Goal: Check status: Check status

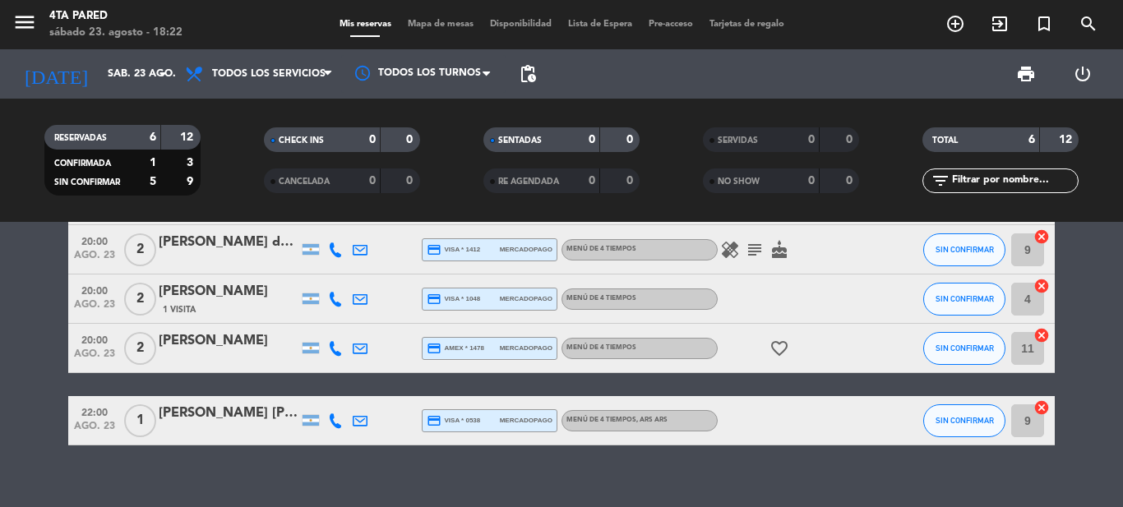
scroll to position [150, 0]
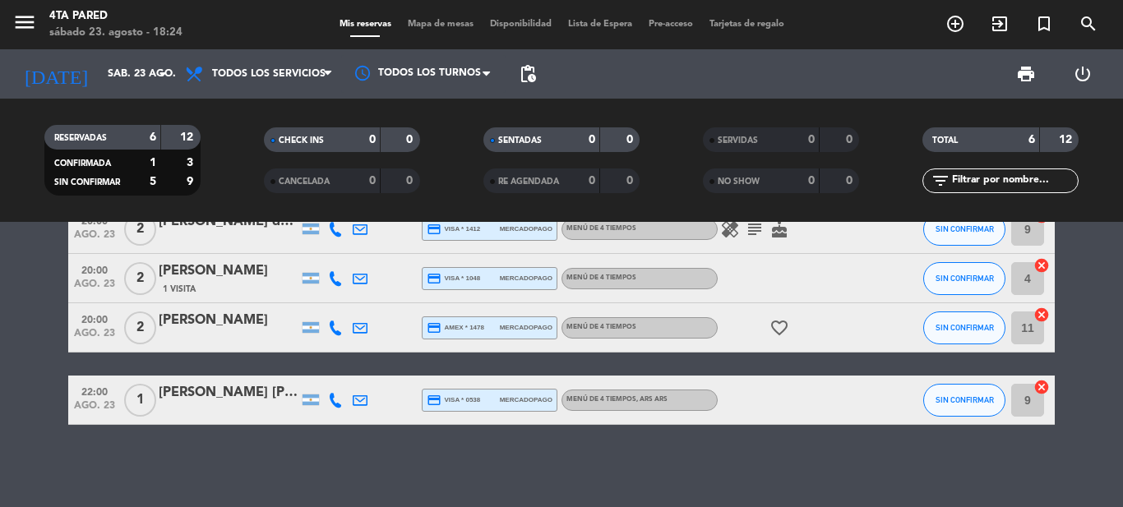
click at [248, 397] on div "[PERSON_NAME] [PERSON_NAME]" at bounding box center [229, 392] width 140 height 21
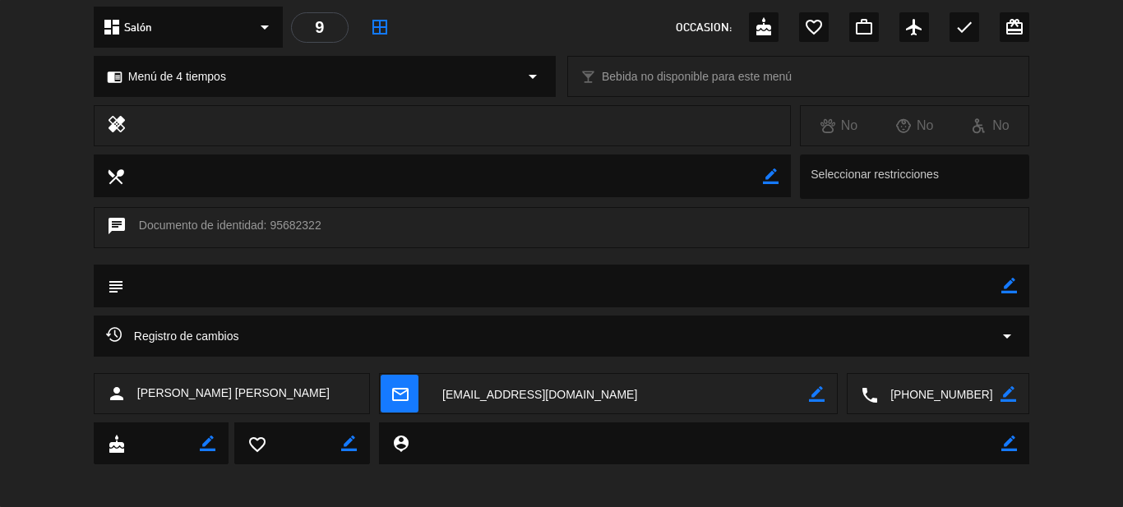
scroll to position [197, 0]
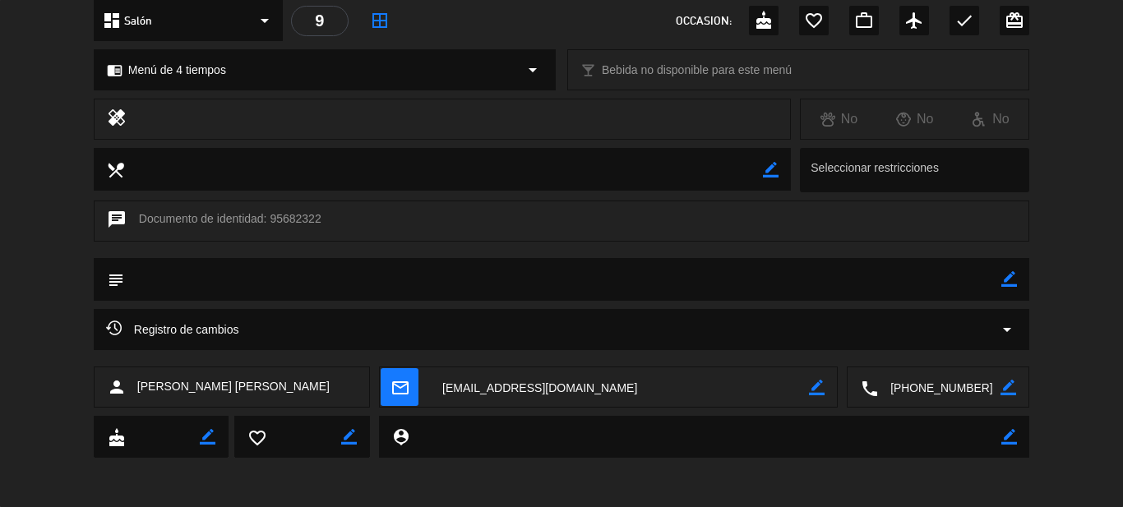
click at [341, 331] on div "Registro de cambios arrow_drop_down" at bounding box center [561, 330] width 911 height 20
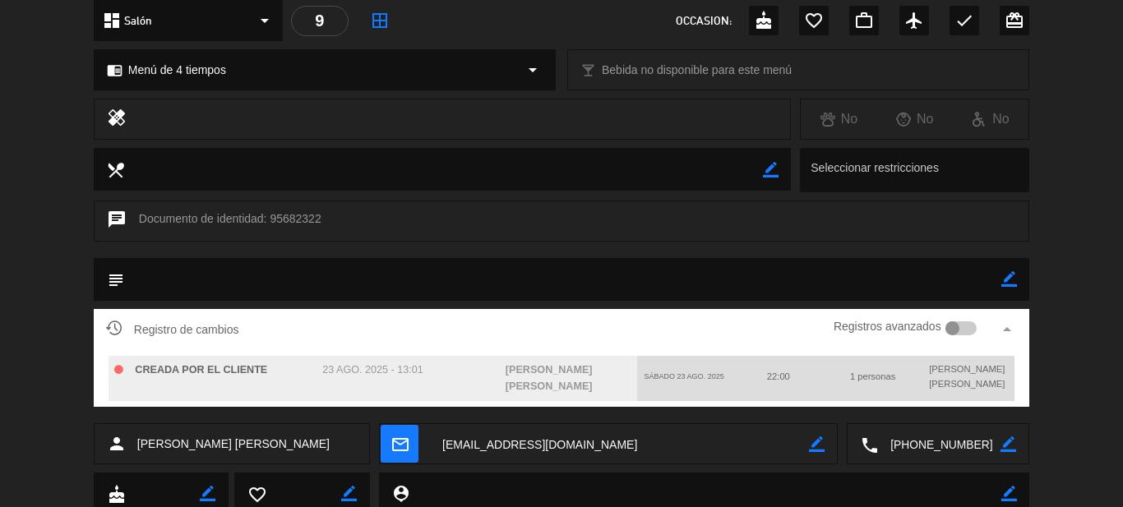
drag, startPoint x: 403, startPoint y: 371, endPoint x: 453, endPoint y: 377, distance: 50.6
click at [453, 377] on div "23 ago. 2025 - 13:01" at bounding box center [372, 378] width 176 height 45
click at [407, 353] on div "CREADA POR EL CLIENTE 23 ago. 2025 - 13:01 [PERSON_NAME] [PERSON_NAME] sábado 2…" at bounding box center [561, 378] width 911 height 57
click at [711, 331] on div "Registro de cambios Registros avanzados arrow_drop_up" at bounding box center [561, 329] width 911 height 25
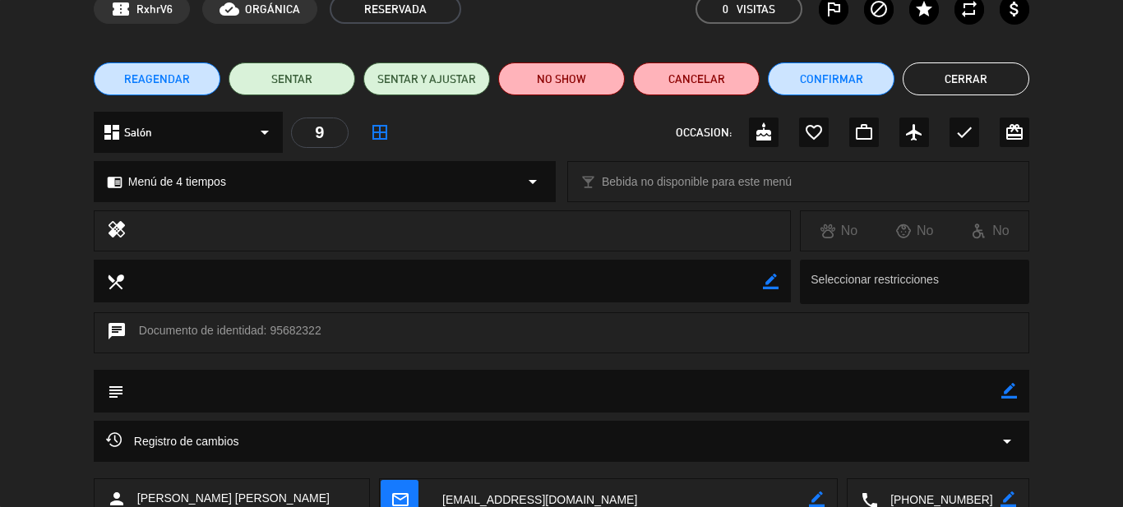
scroll to position [0, 0]
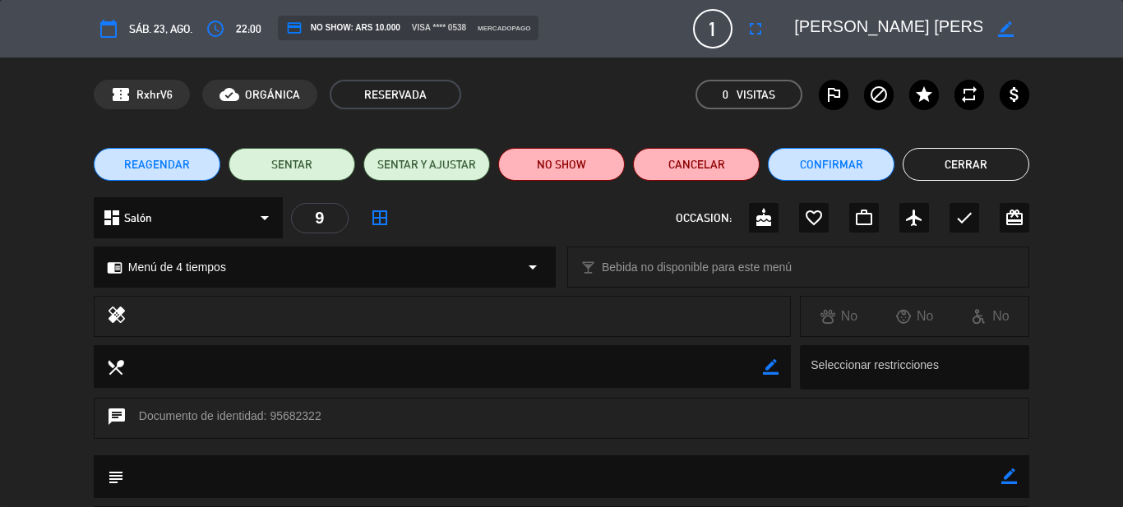
click at [1001, 169] on button "Cerrar" at bounding box center [966, 164] width 127 height 33
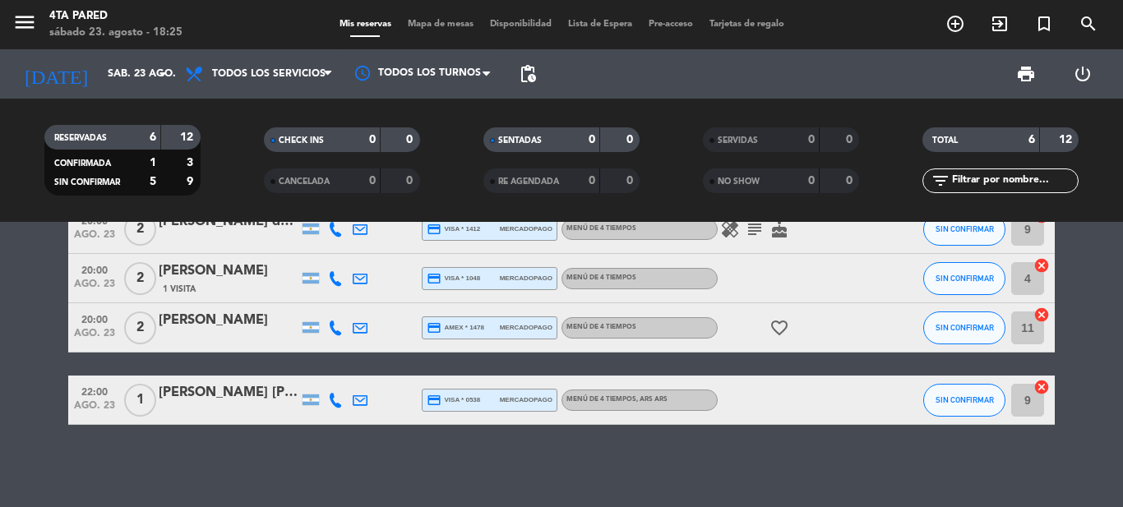
click at [327, 404] on div at bounding box center [335, 400] width 25 height 49
click at [333, 402] on icon at bounding box center [335, 400] width 15 height 15
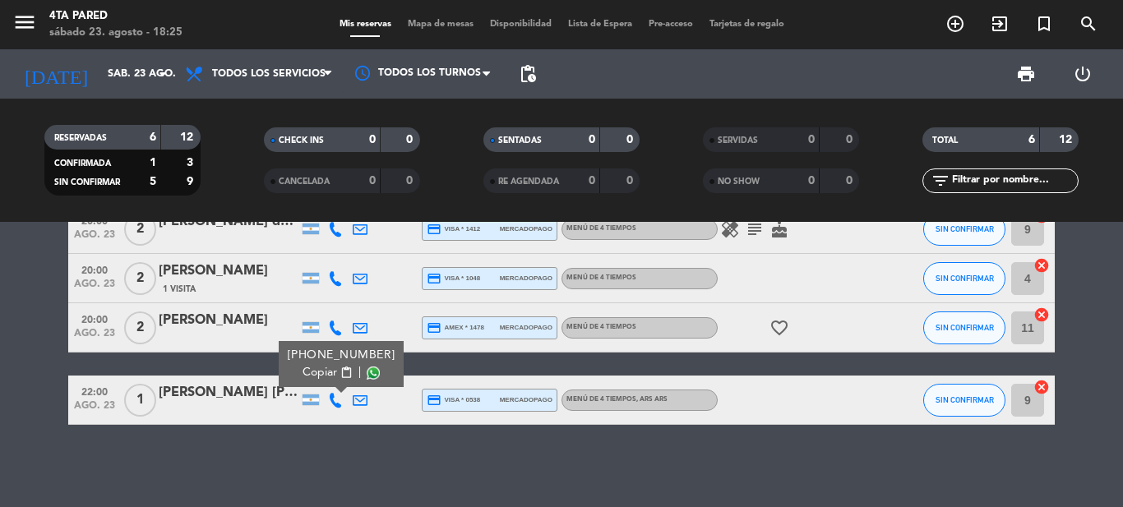
click at [369, 372] on span at bounding box center [373, 373] width 13 height 13
click at [323, 374] on span "Copiar" at bounding box center [320, 372] width 35 height 17
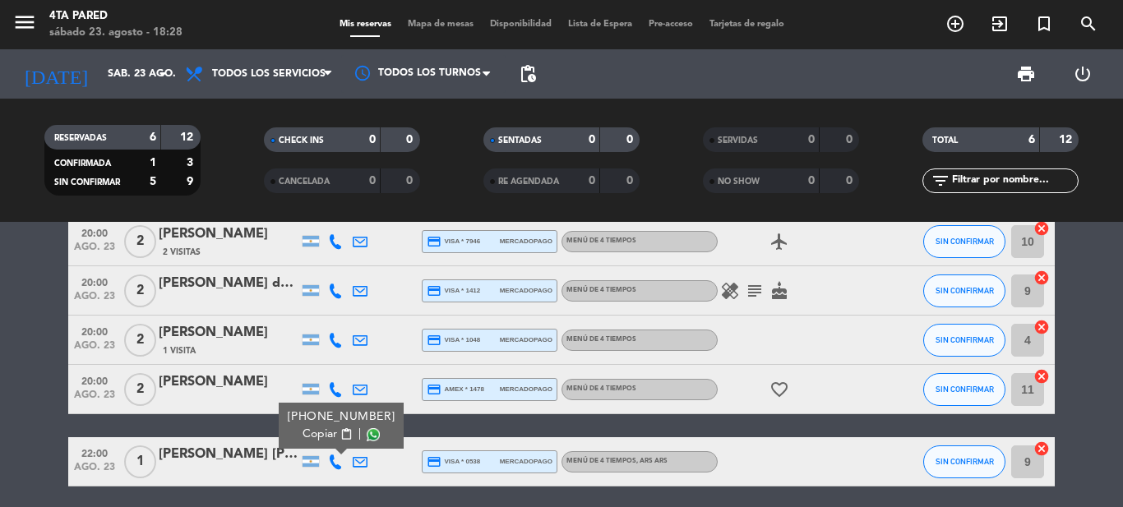
scroll to position [150, 0]
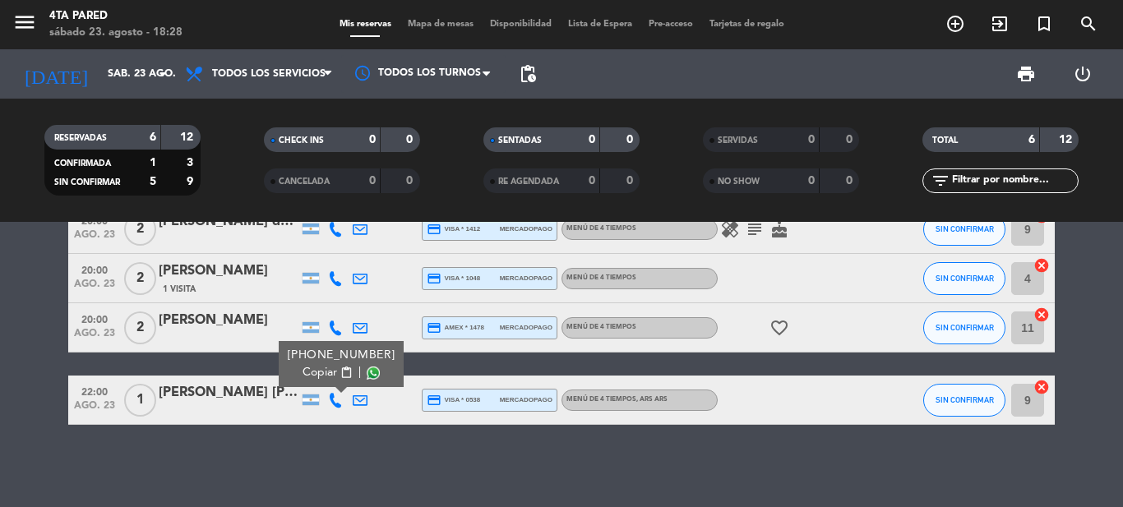
click at [364, 400] on icon at bounding box center [360, 400] width 15 height 15
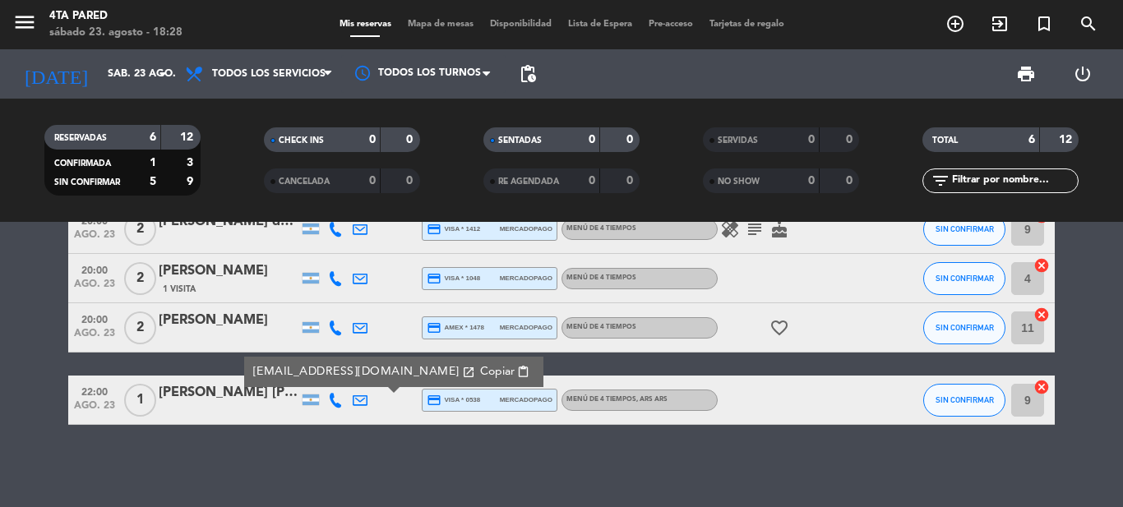
click at [462, 370] on icon "open_in_new" at bounding box center [468, 372] width 13 height 13
click at [462, 369] on icon "open_in_new" at bounding box center [468, 372] width 13 height 13
click at [335, 400] on icon at bounding box center [335, 400] width 15 height 15
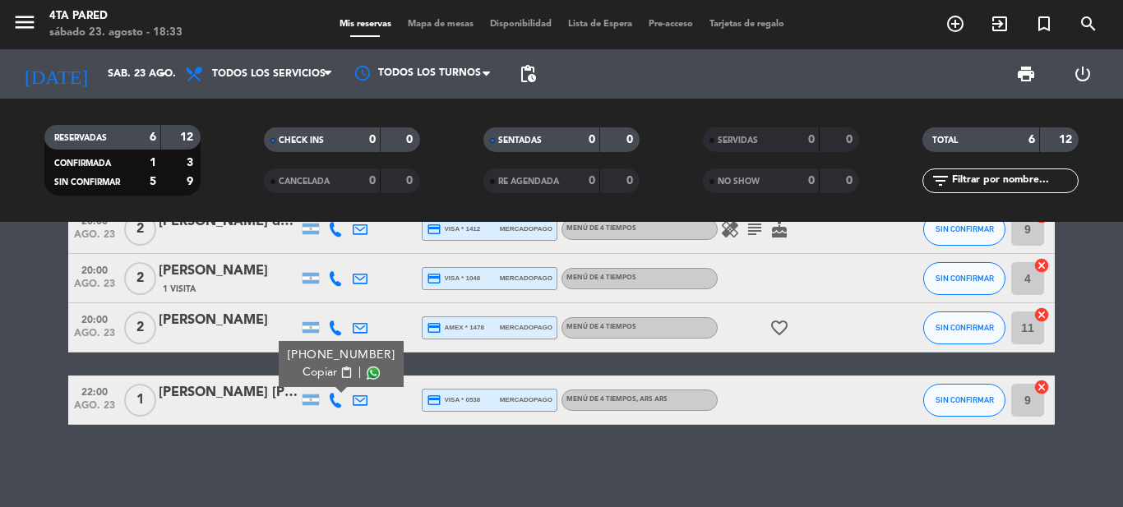
click at [284, 441] on div "20:00 ago. 23 3 [PERSON_NAME] star 3 Visitas credit_card visa * 3371 mercadopag…" at bounding box center [561, 364] width 1123 height 285
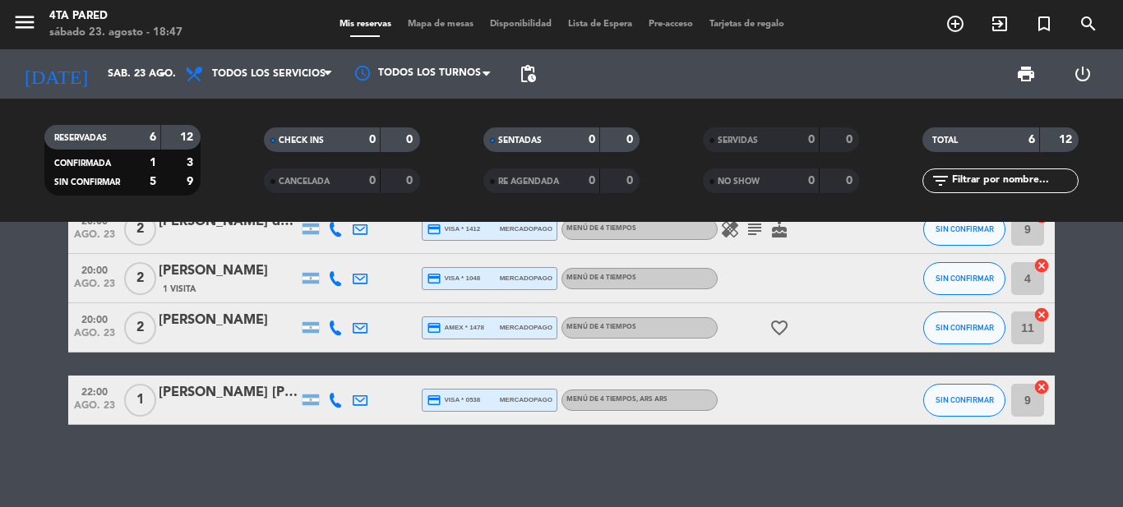
click at [341, 400] on icon at bounding box center [335, 400] width 15 height 15
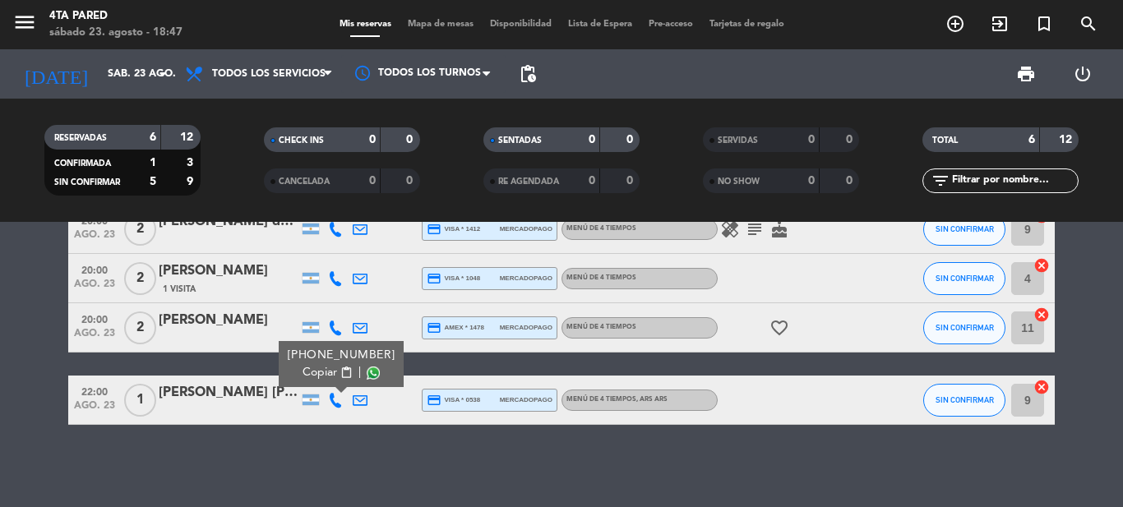
click at [242, 398] on div "[PERSON_NAME] [PERSON_NAME]" at bounding box center [229, 392] width 140 height 21
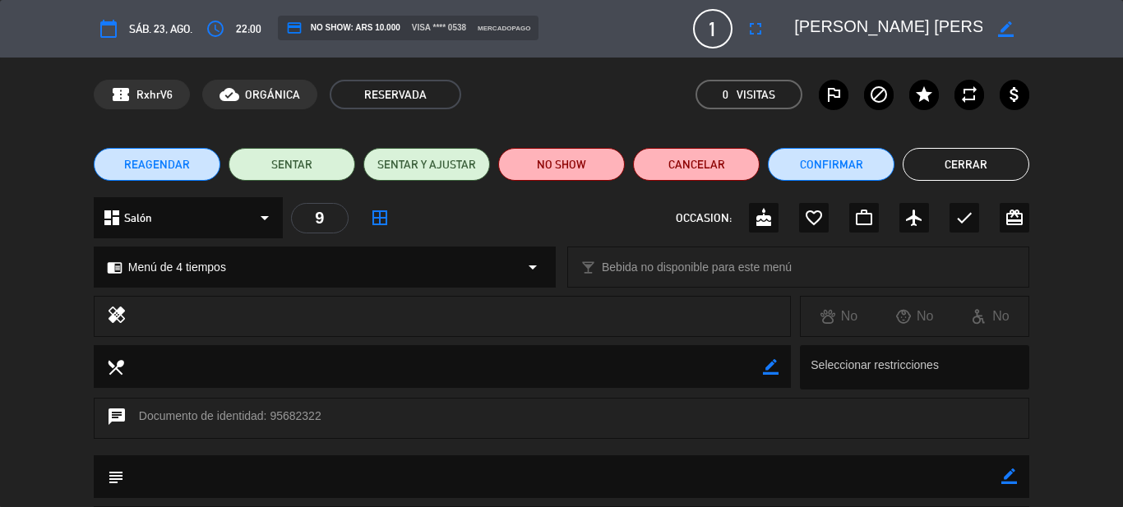
click at [975, 169] on button "Cerrar" at bounding box center [966, 164] width 127 height 33
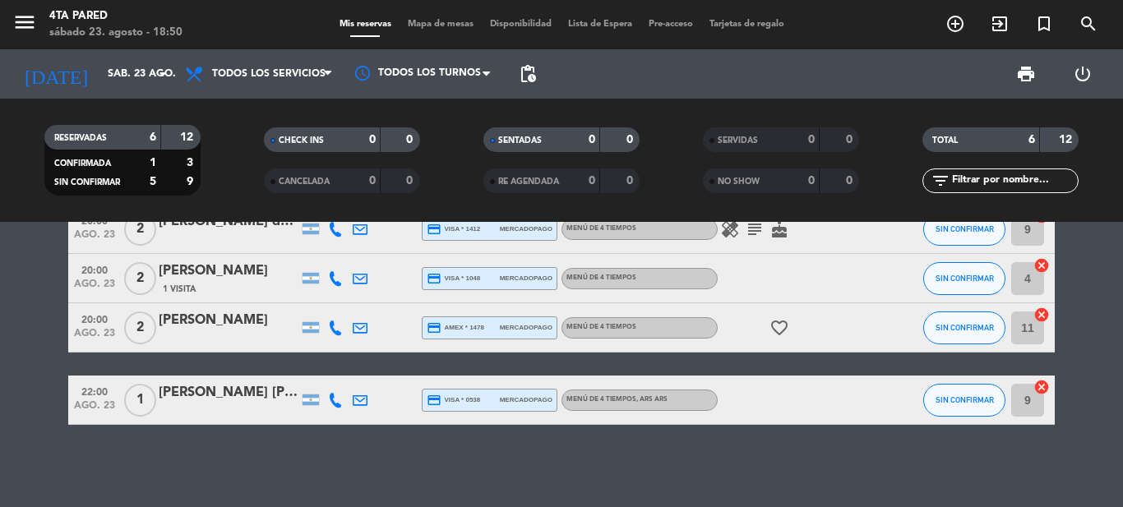
click at [365, 401] on icon at bounding box center [360, 400] width 15 height 15
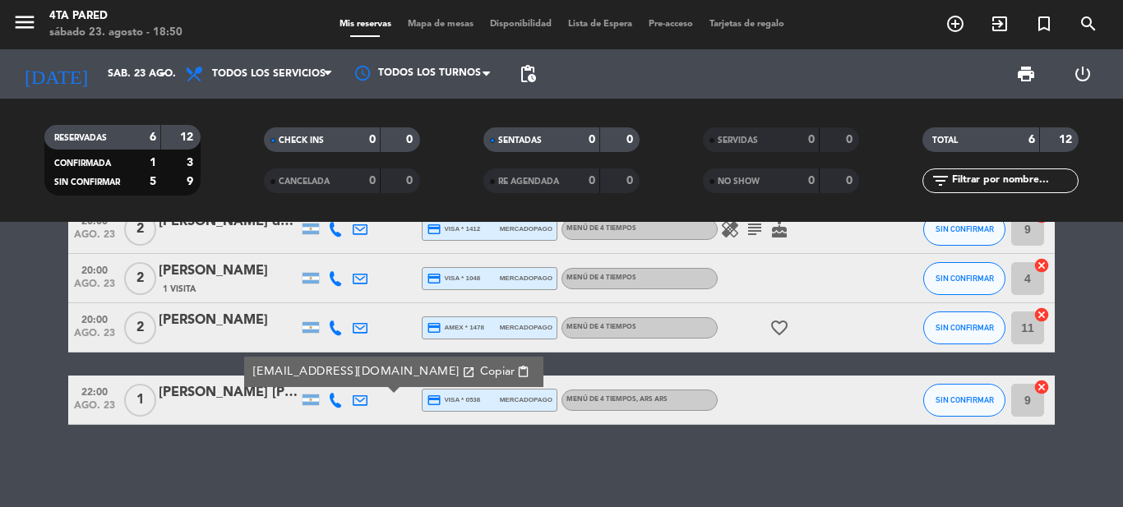
click at [462, 371] on icon "open_in_new" at bounding box center [468, 372] width 13 height 13
click at [462, 377] on icon "open_in_new" at bounding box center [468, 372] width 13 height 13
